Goal: Task Accomplishment & Management: Use online tool/utility

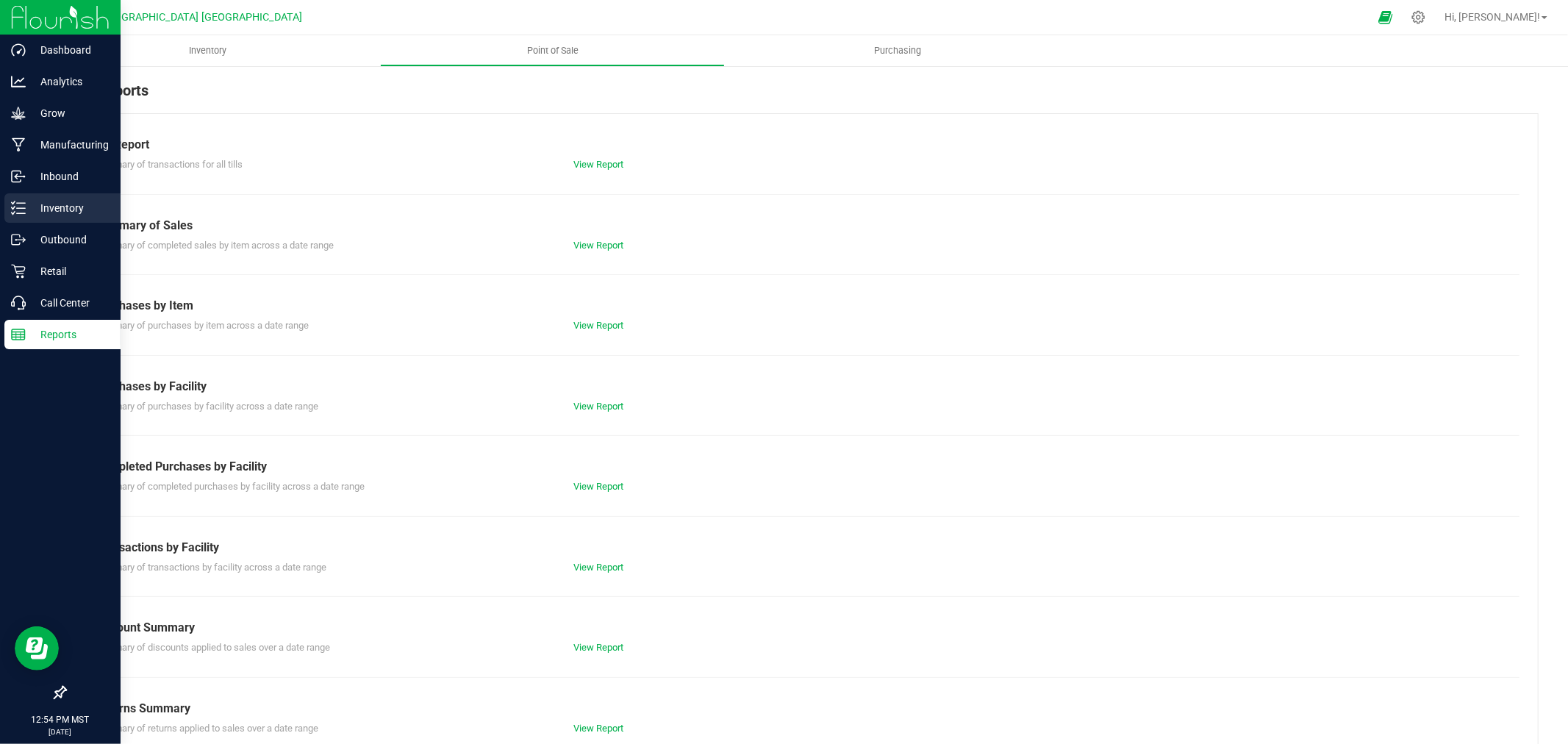
click at [53, 204] on p "Inventory" at bounding box center [70, 208] width 88 height 18
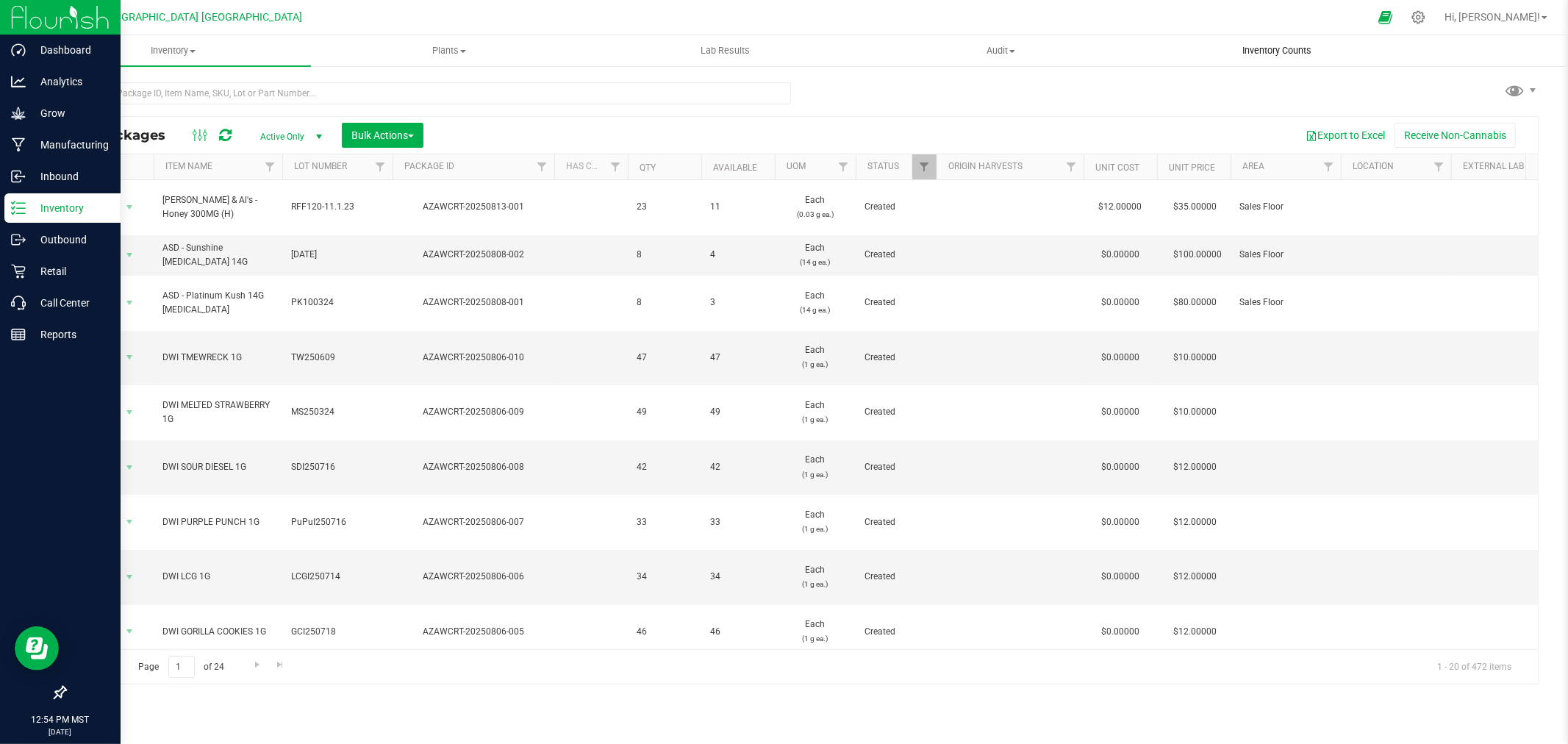
click at [1267, 49] on span "Inventory Counts" at bounding box center [1277, 51] width 109 height 13
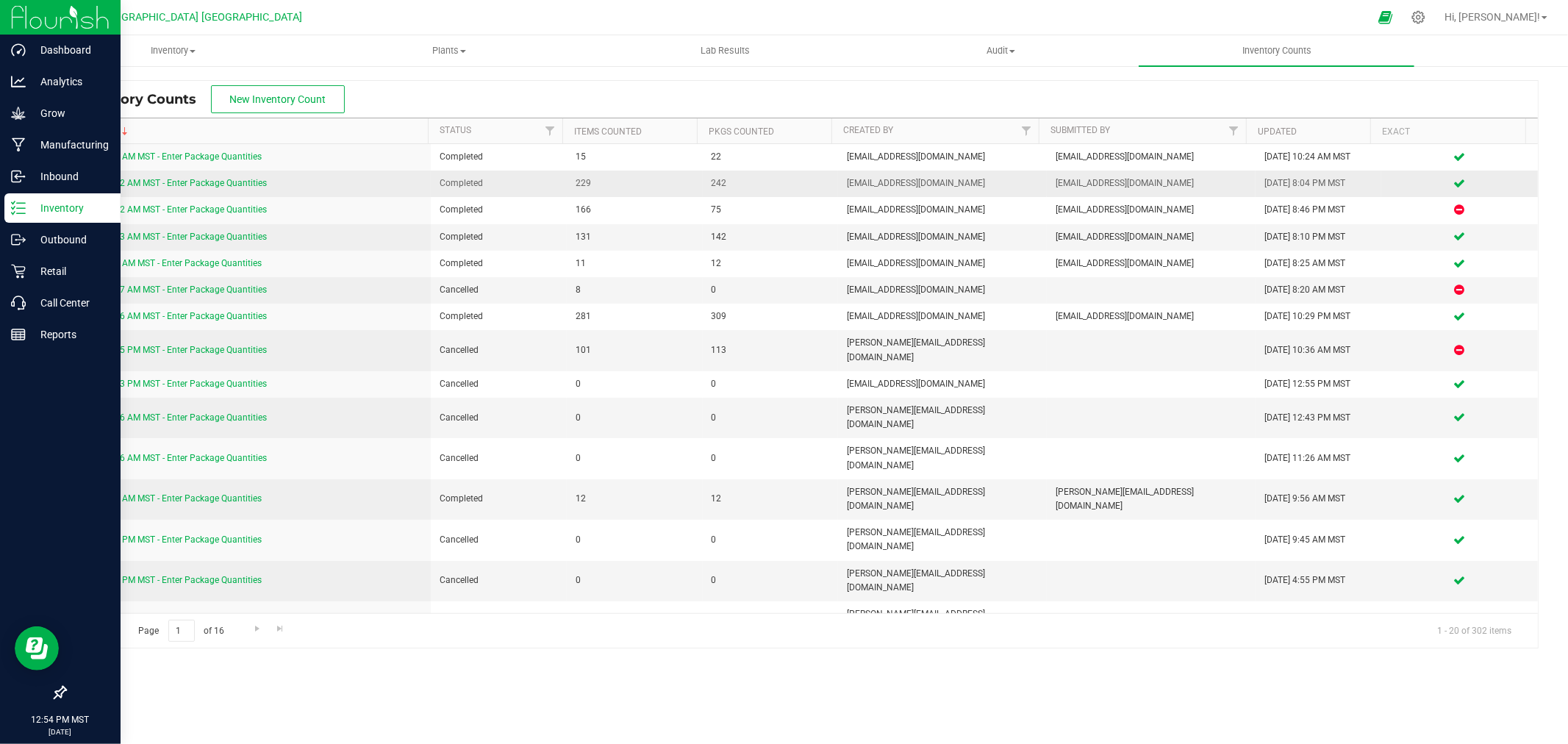
click at [236, 187] on link "[DATE] 10:02 AM MST - Enter Package Quantities" at bounding box center [170, 183] width 193 height 10
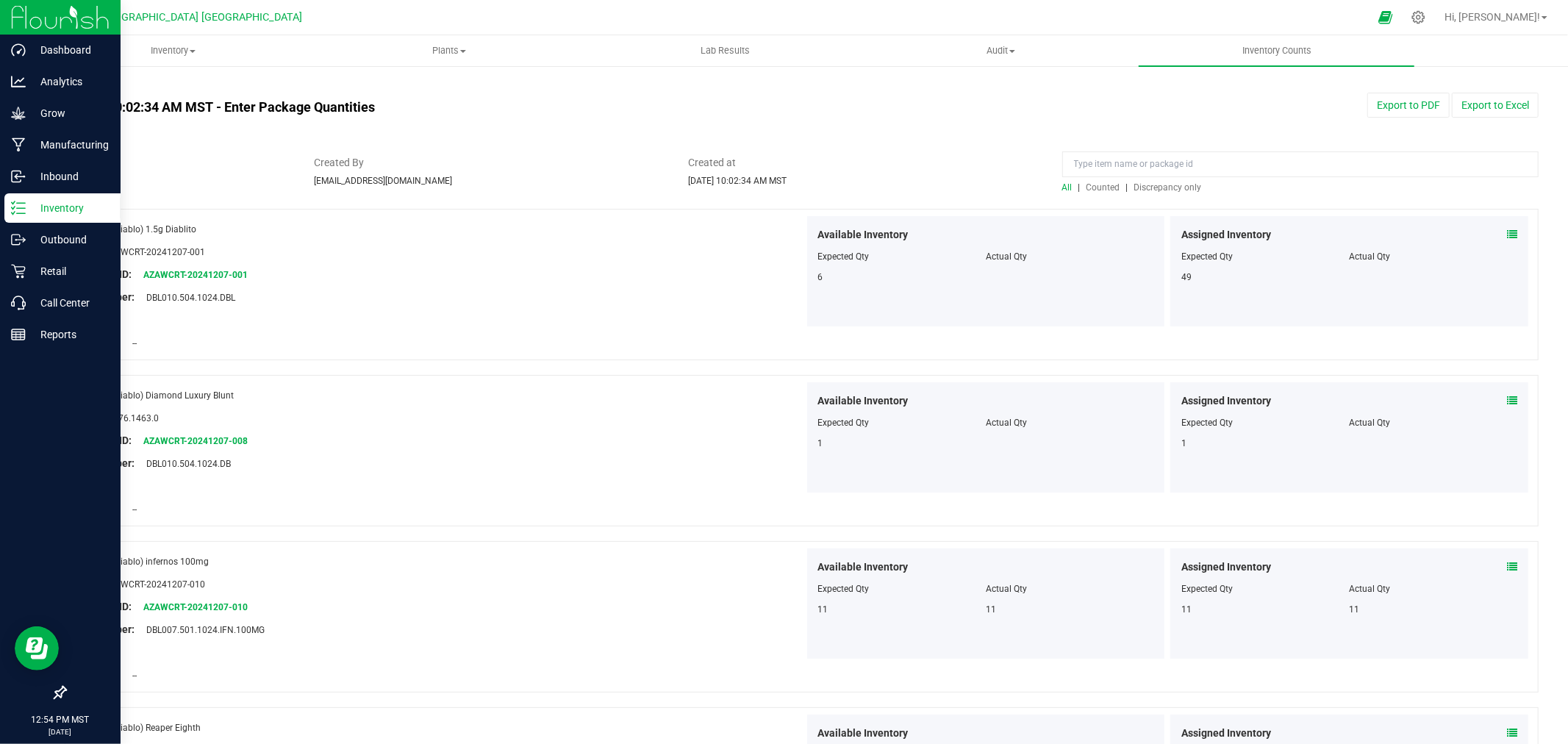
click at [1097, 187] on span "Counted" at bounding box center [1103, 187] width 33 height 10
click at [1095, 162] on input at bounding box center [1300, 164] width 477 height 26
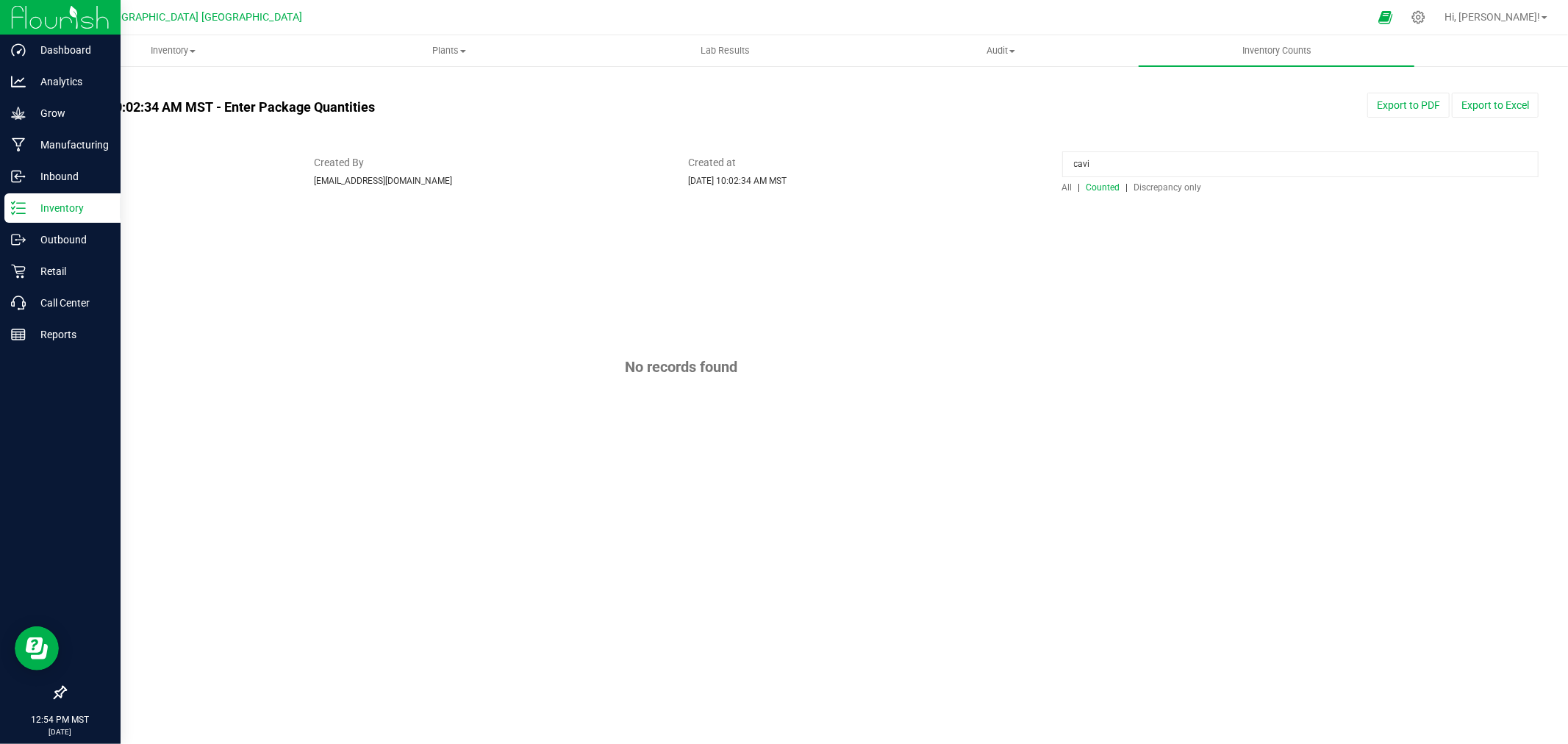
type input "cavi"
click at [1103, 185] on span "Counted" at bounding box center [1103, 187] width 33 height 10
click at [1067, 190] on span "All" at bounding box center [1068, 187] width 10 height 10
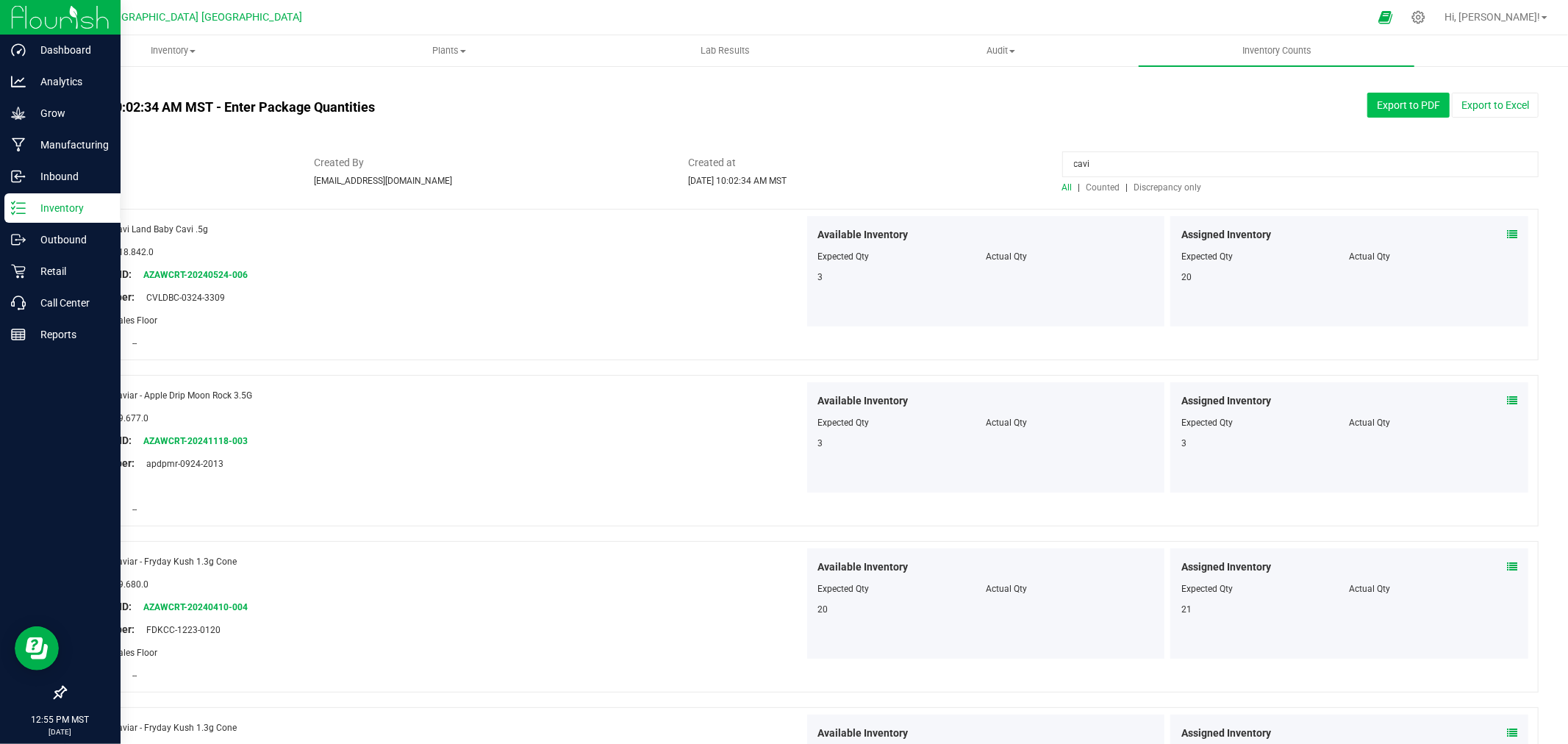
click at [1400, 107] on button "Export to PDF" at bounding box center [1408, 106] width 83 height 25
click at [1480, 103] on button "Export to Excel" at bounding box center [1495, 106] width 87 height 25
click at [1067, 97] on div "Export to PDF Export to Excel" at bounding box center [1238, 106] width 623 height 25
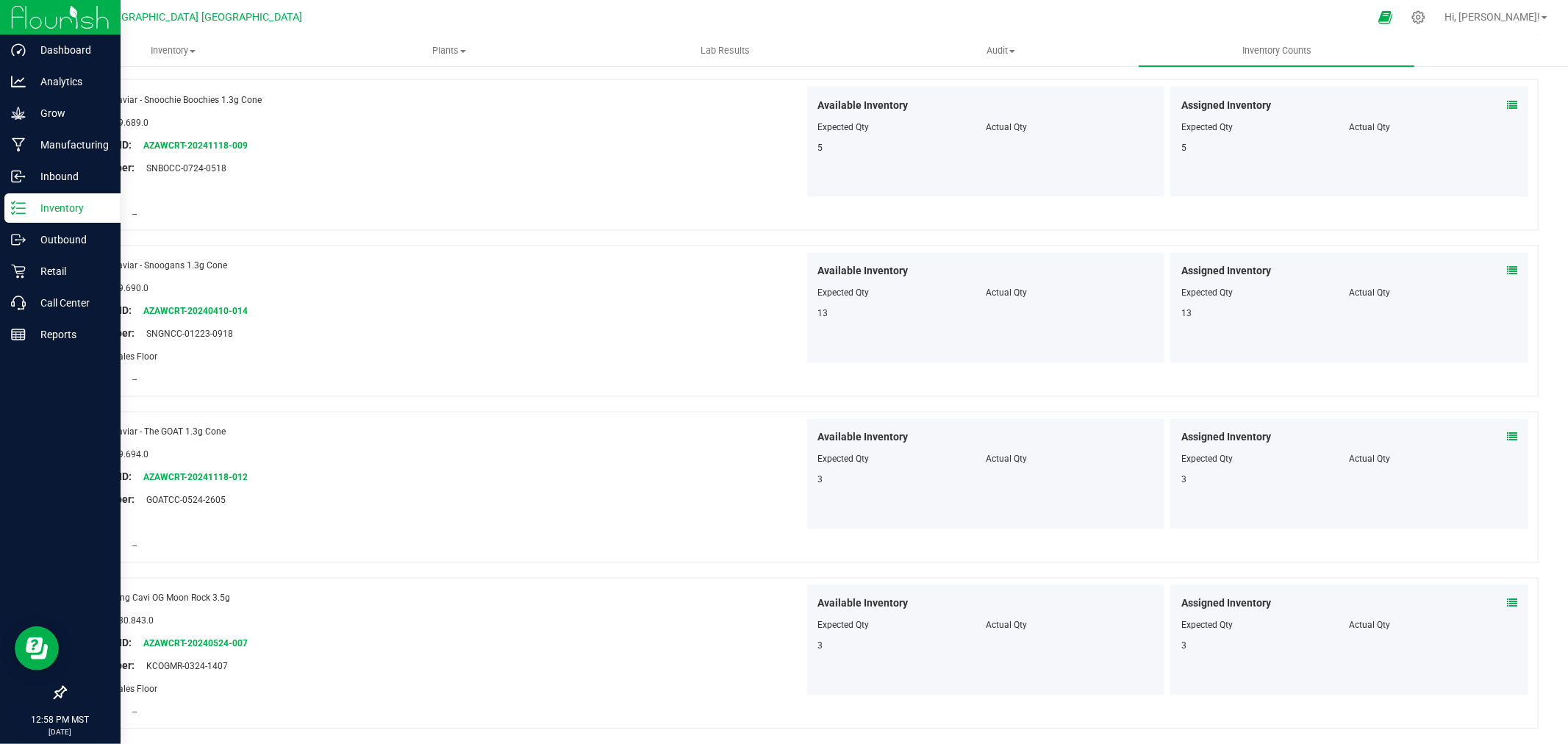
scroll to position [2122, 0]
